Goal: Transaction & Acquisition: Purchase product/service

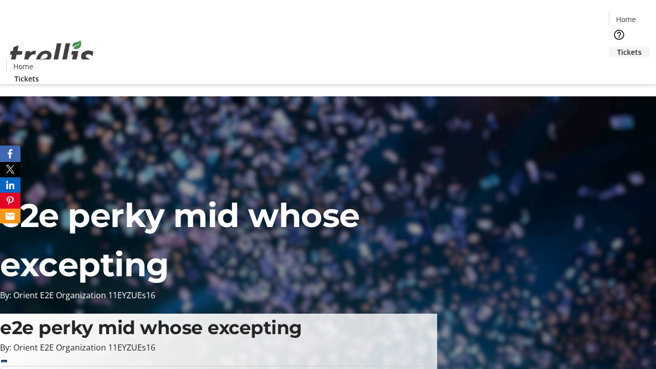
click at [617, 47] on span "Tickets" at bounding box center [629, 52] width 25 height 11
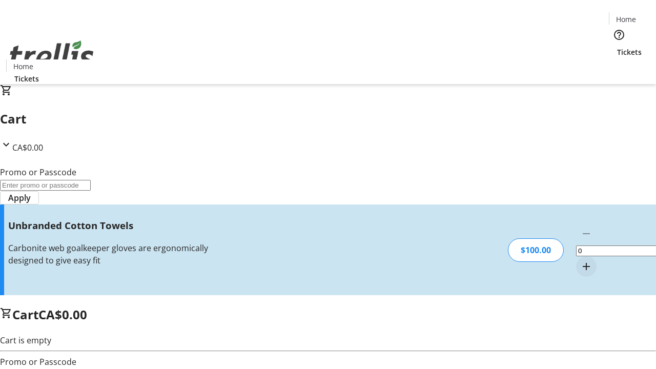
click at [580, 260] on mat-icon "Increment by one" at bounding box center [586, 266] width 12 height 12
type input "1"
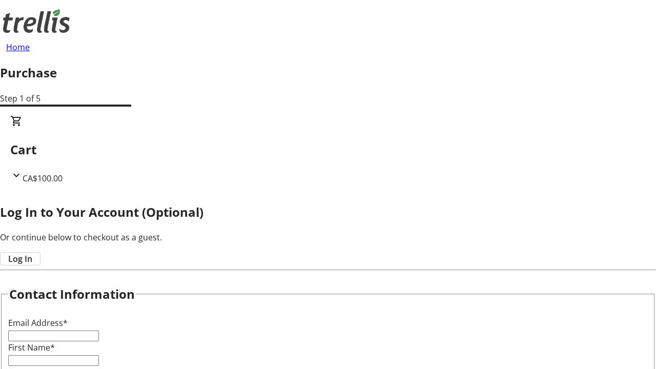
type input "FREE"
type input "[PERSON_NAME][EMAIL_ADDRESS][DOMAIN_NAME]"
type input "[PERSON_NAME]"
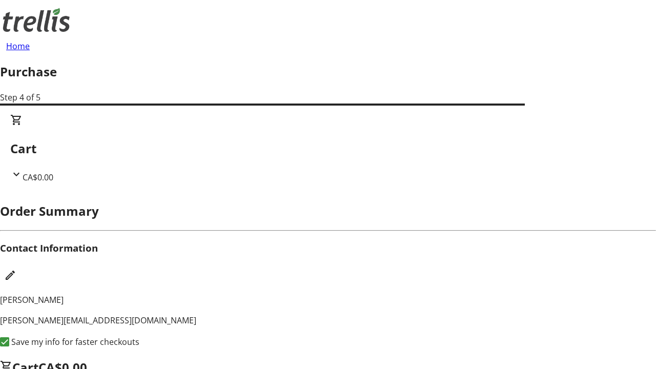
scroll to position [13, 0]
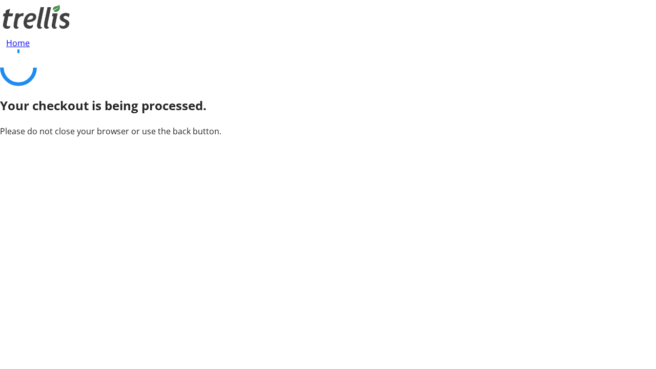
scroll to position [0, 0]
